Goal: Task Accomplishment & Management: Manage account settings

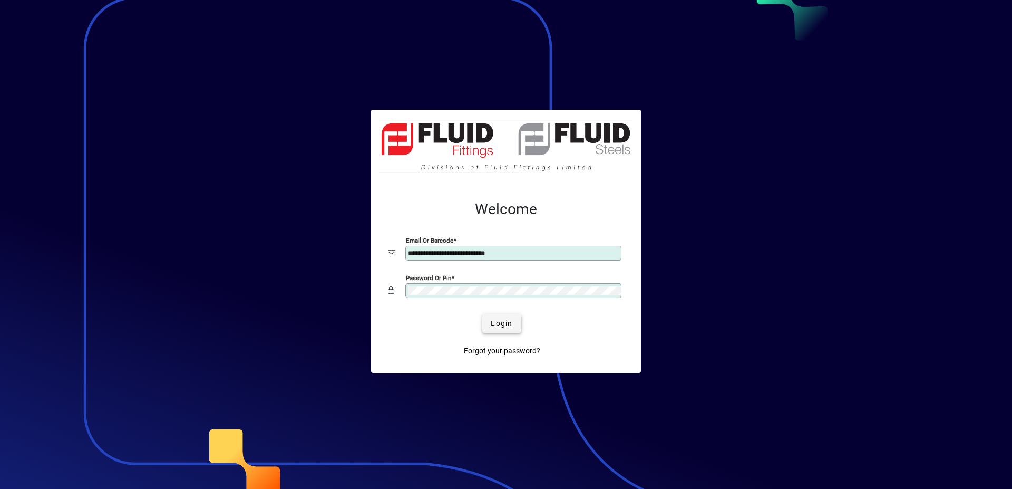
type input "**********"
click at [494, 323] on span "Login" at bounding box center [502, 323] width 22 height 11
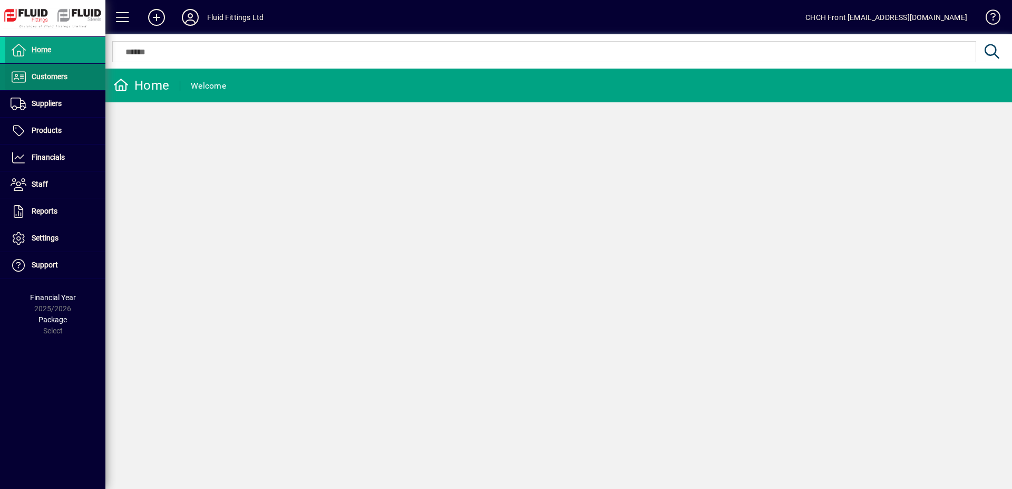
click at [79, 83] on span at bounding box center [55, 76] width 100 height 25
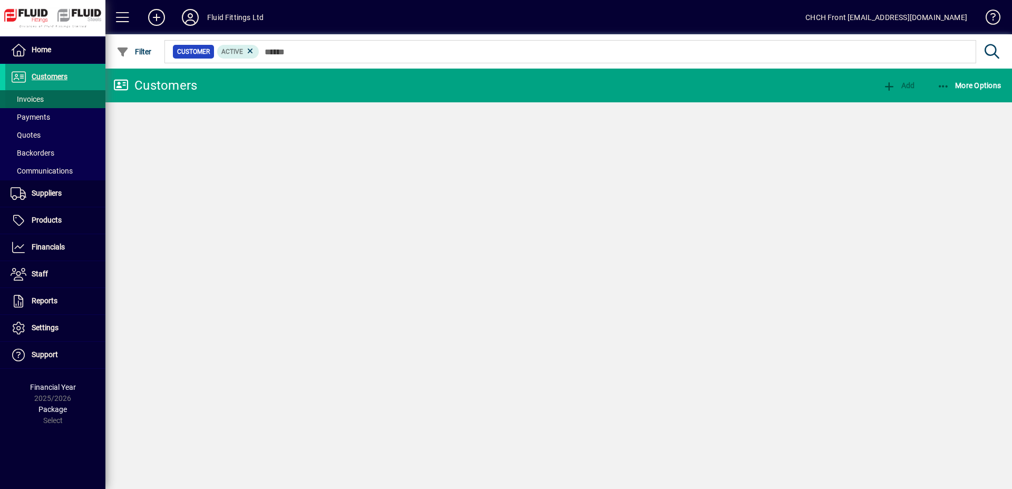
click at [61, 93] on span at bounding box center [55, 98] width 100 height 25
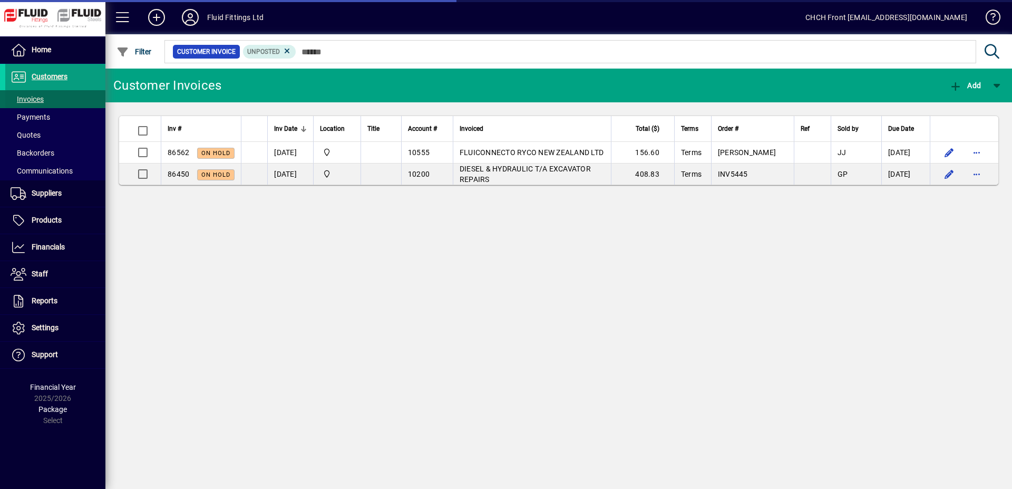
click at [60, 98] on span at bounding box center [55, 98] width 100 height 25
click at [252, 79] on mat-toolbar-row "Customer Invoices Add" at bounding box center [558, 86] width 907 height 34
click at [291, 51] on icon at bounding box center [287, 50] width 9 height 9
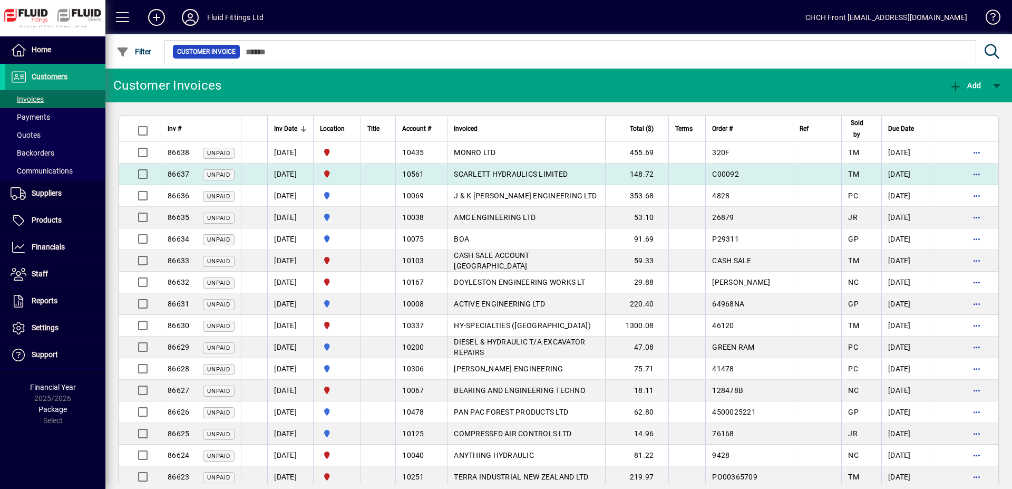
click at [513, 175] on span "SCARLETT HYDRAULICS LIMITED" at bounding box center [511, 174] width 114 height 8
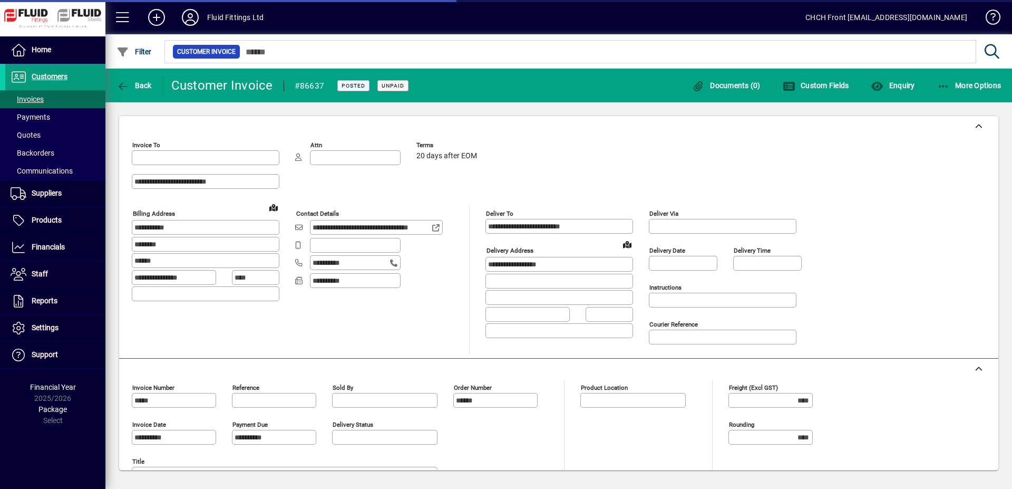
type input "**********"
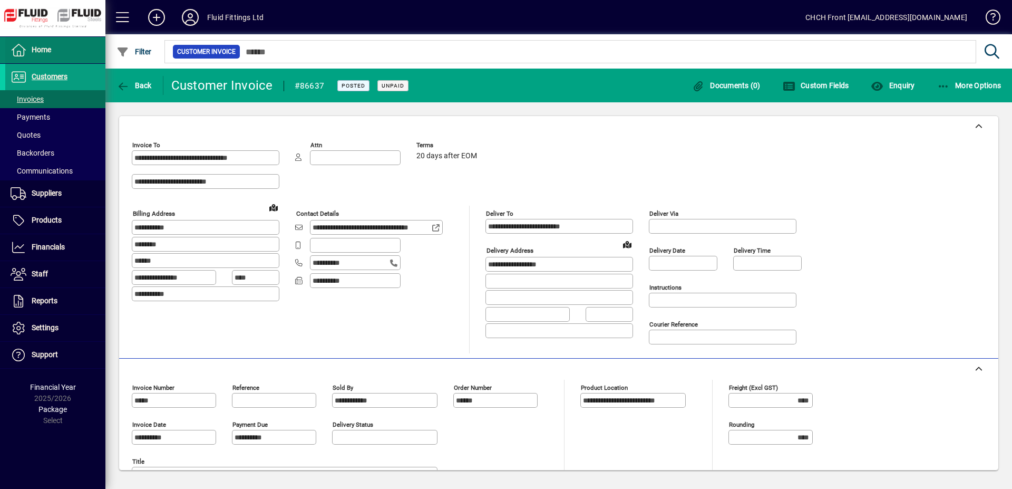
click at [86, 51] on span at bounding box center [55, 49] width 100 height 25
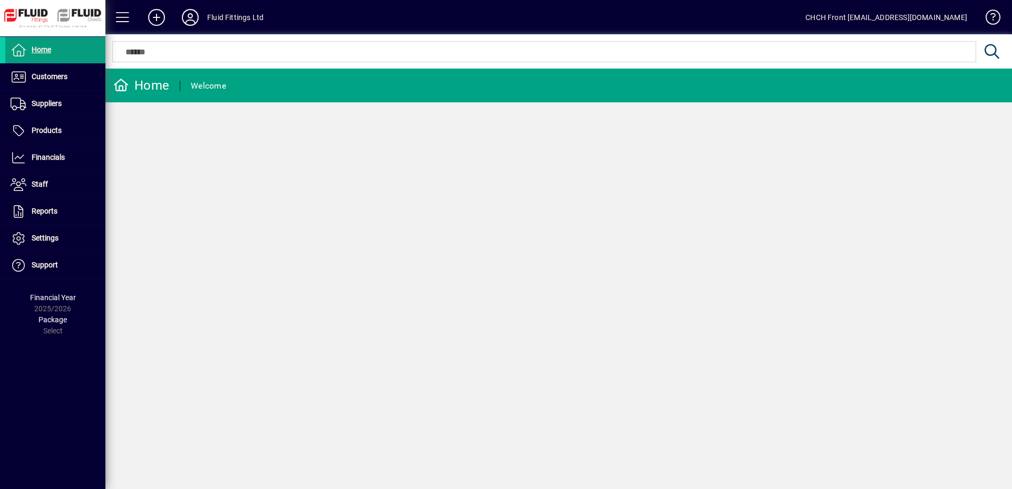
click at [288, 83] on mat-toolbar-row "Home Welcome" at bounding box center [558, 86] width 907 height 34
